Goal: Find specific page/section

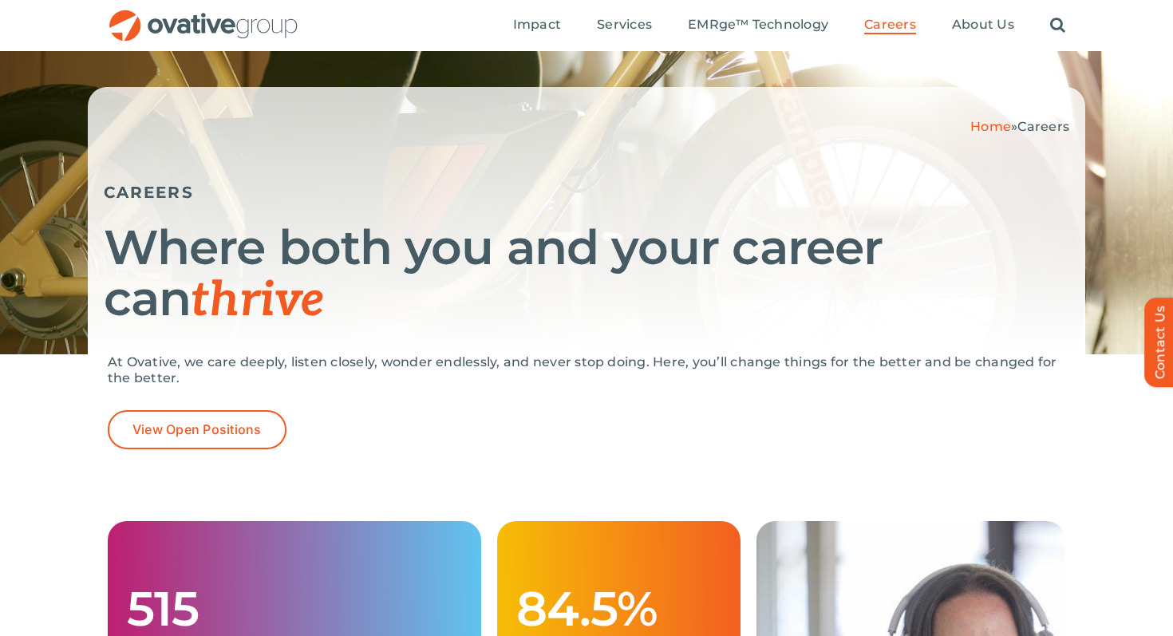
scroll to position [70, 0]
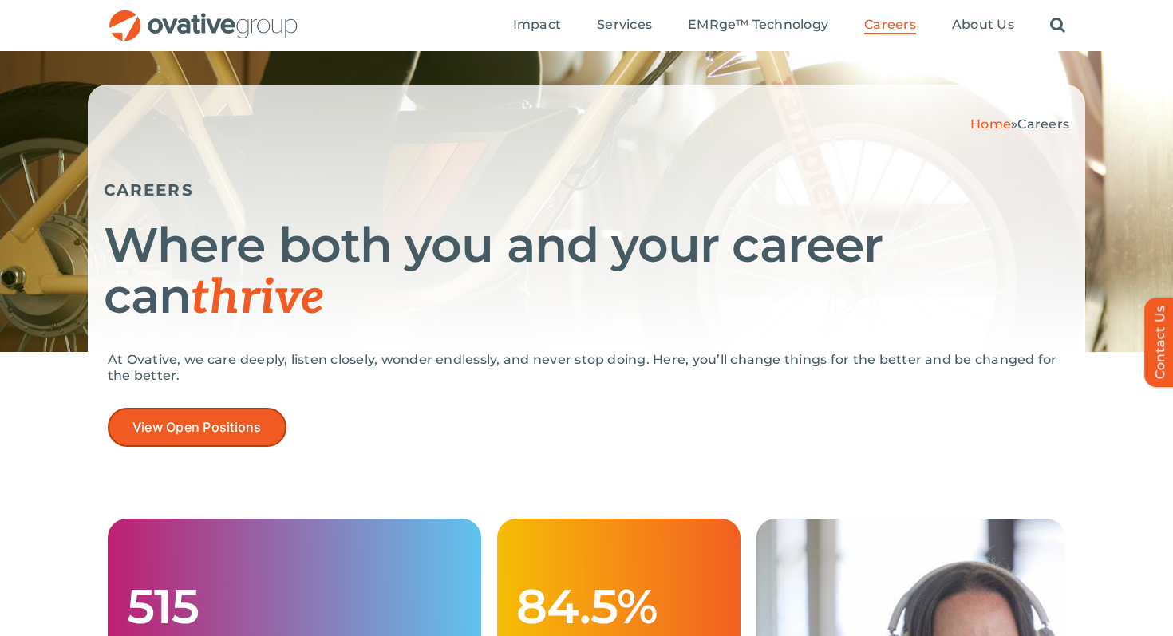
click at [214, 420] on span "View Open Positions" at bounding box center [196, 427] width 129 height 15
